Goal: Information Seeking & Learning: Learn about a topic

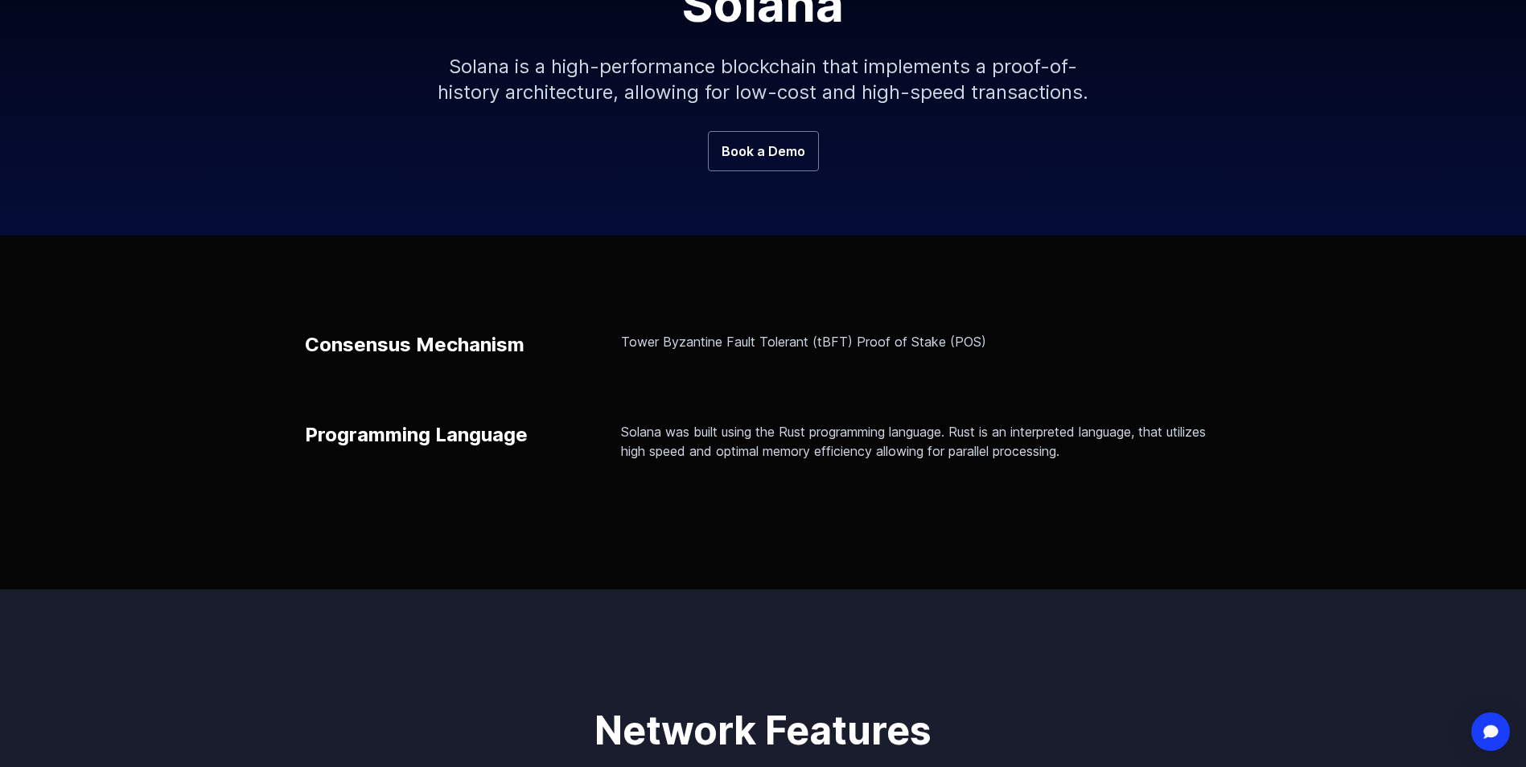
scroll to position [322, 0]
